Goal: Transaction & Acquisition: Book appointment/travel/reservation

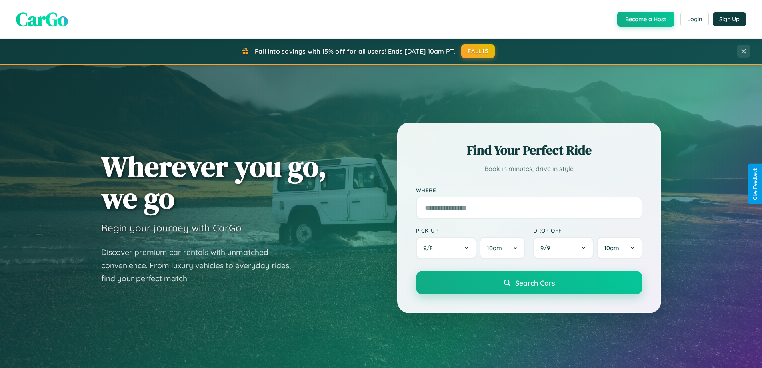
scroll to position [550, 0]
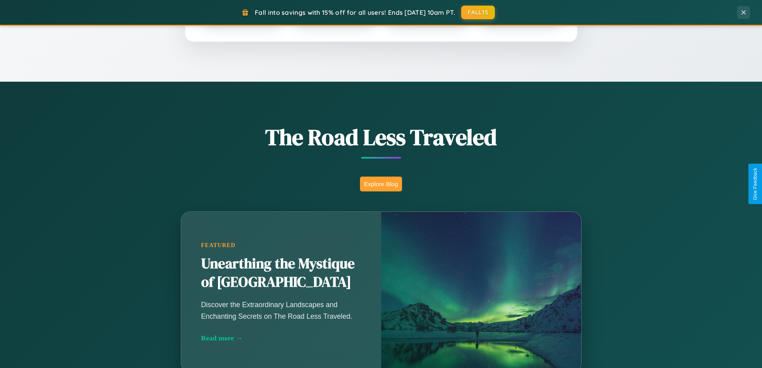
click at [381, 184] on button "Explore Blog" at bounding box center [381, 183] width 42 height 15
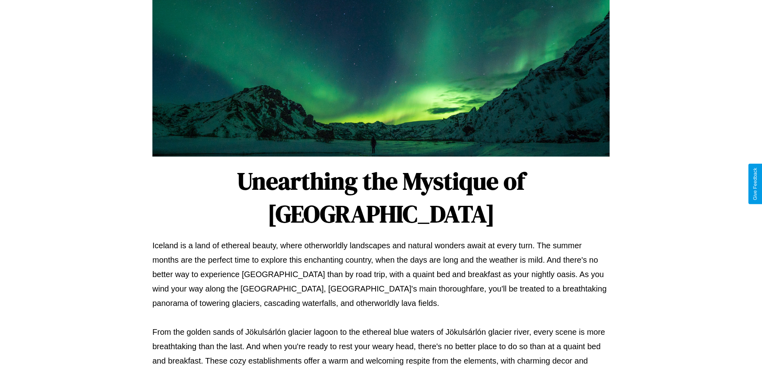
scroll to position [259, 0]
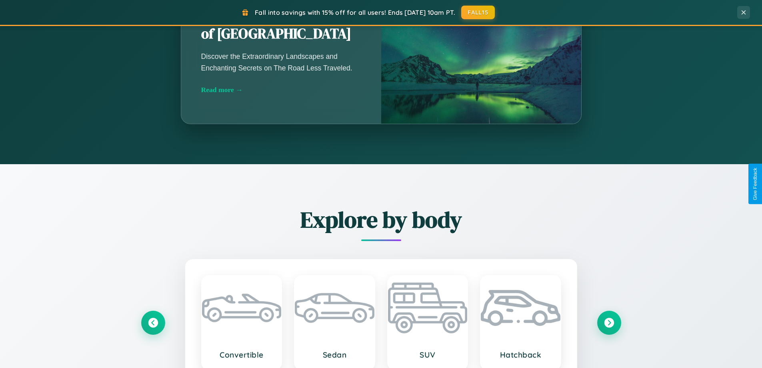
scroll to position [550, 0]
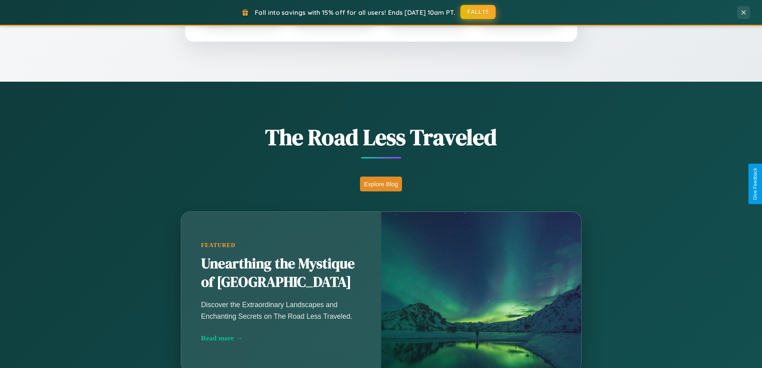
click at [478, 12] on button "FALL15" at bounding box center [477, 12] width 35 height 14
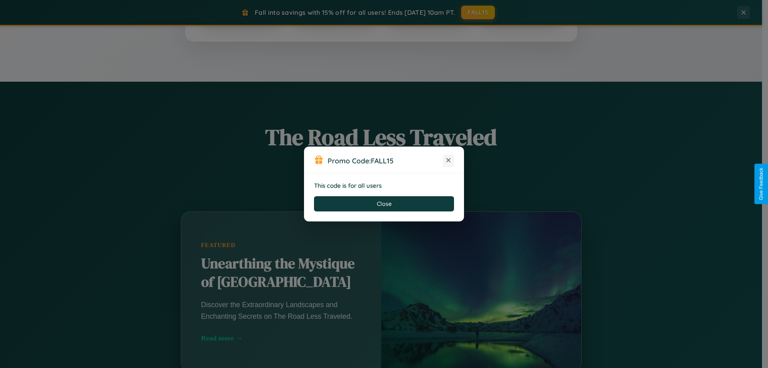
click at [448, 160] on icon at bounding box center [448, 160] width 8 height 8
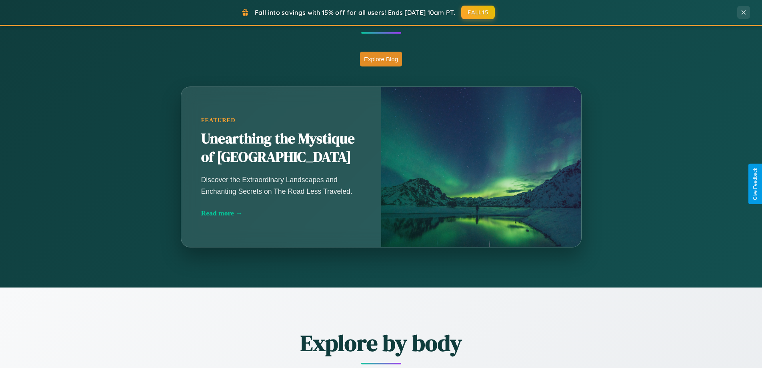
scroll to position [1285, 0]
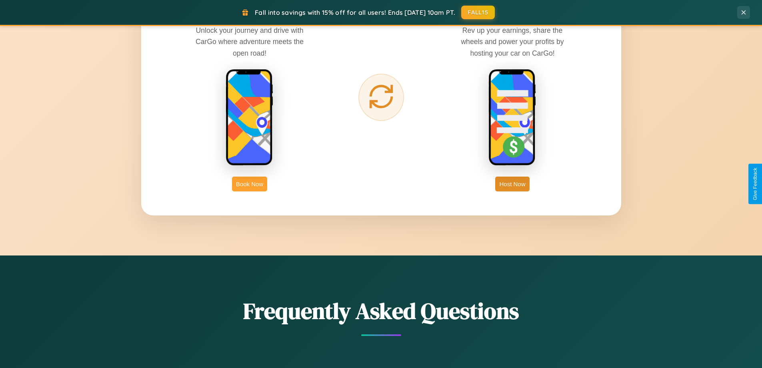
click at [250, 184] on button "Book Now" at bounding box center [249, 183] width 35 height 15
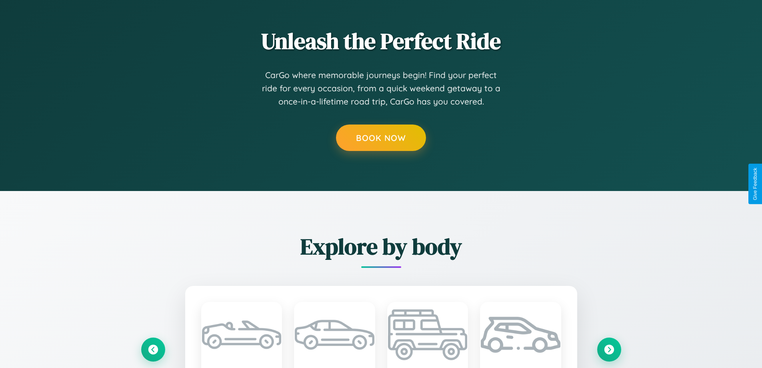
scroll to position [811, 0]
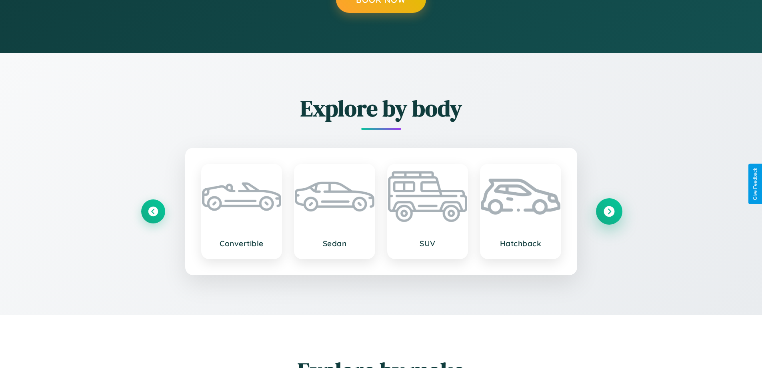
click at [609, 211] on icon at bounding box center [609, 211] width 11 height 11
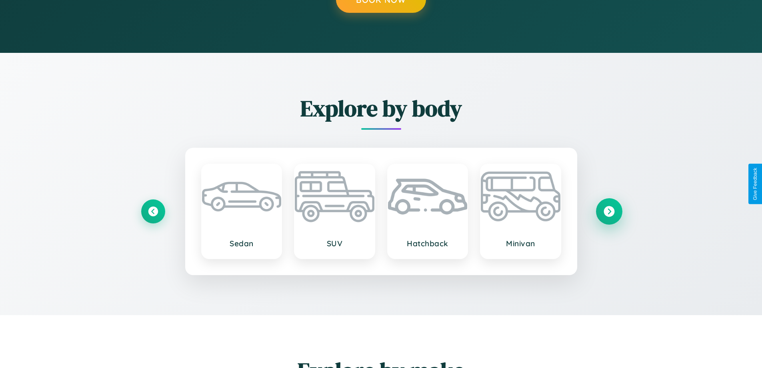
click at [609, 211] on icon at bounding box center [609, 211] width 11 height 11
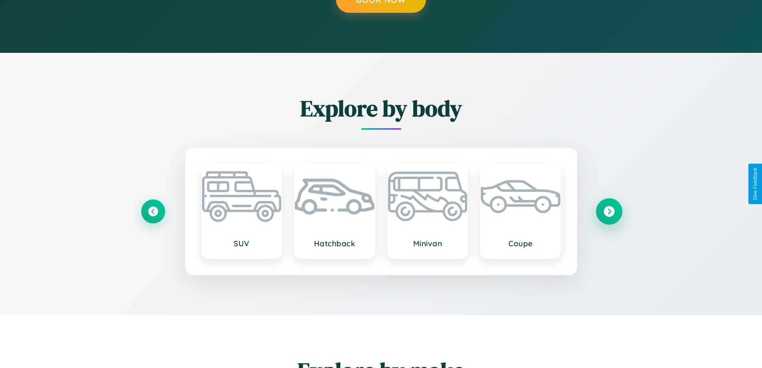
scroll to position [0, 0]
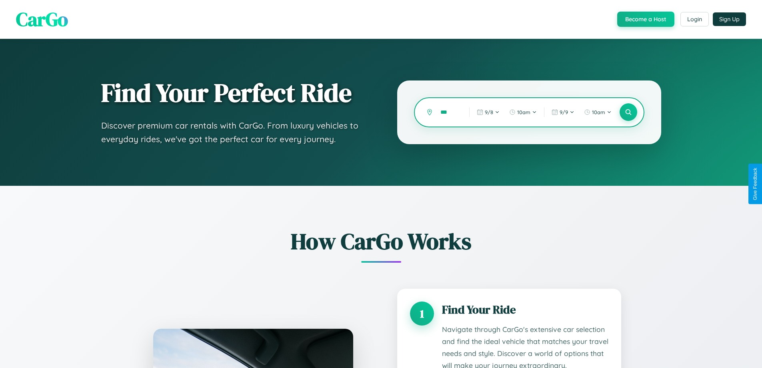
type input "****"
